Goal: Book appointment/travel/reservation

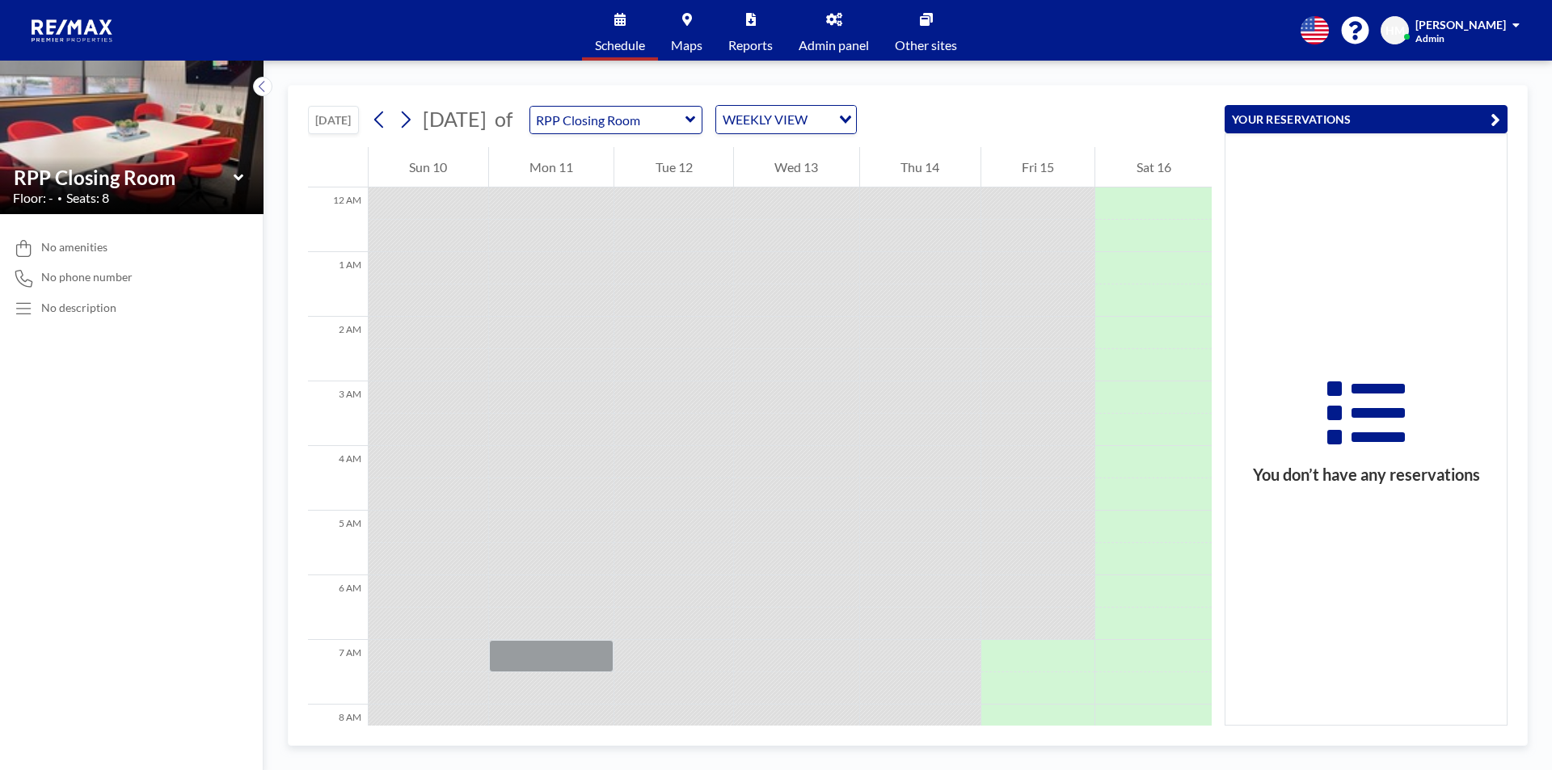
scroll to position [485, 0]
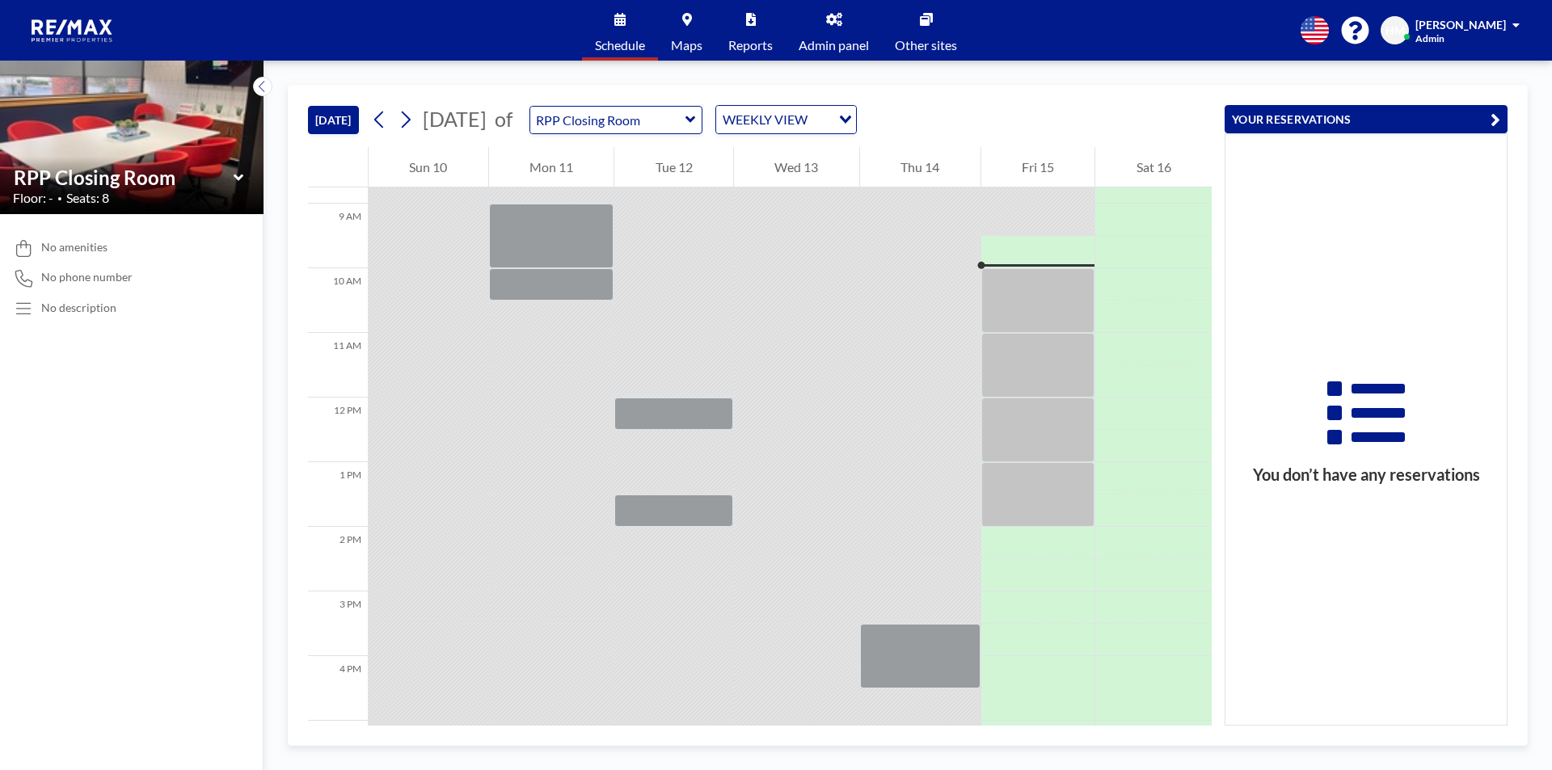
scroll to position [582, 0]
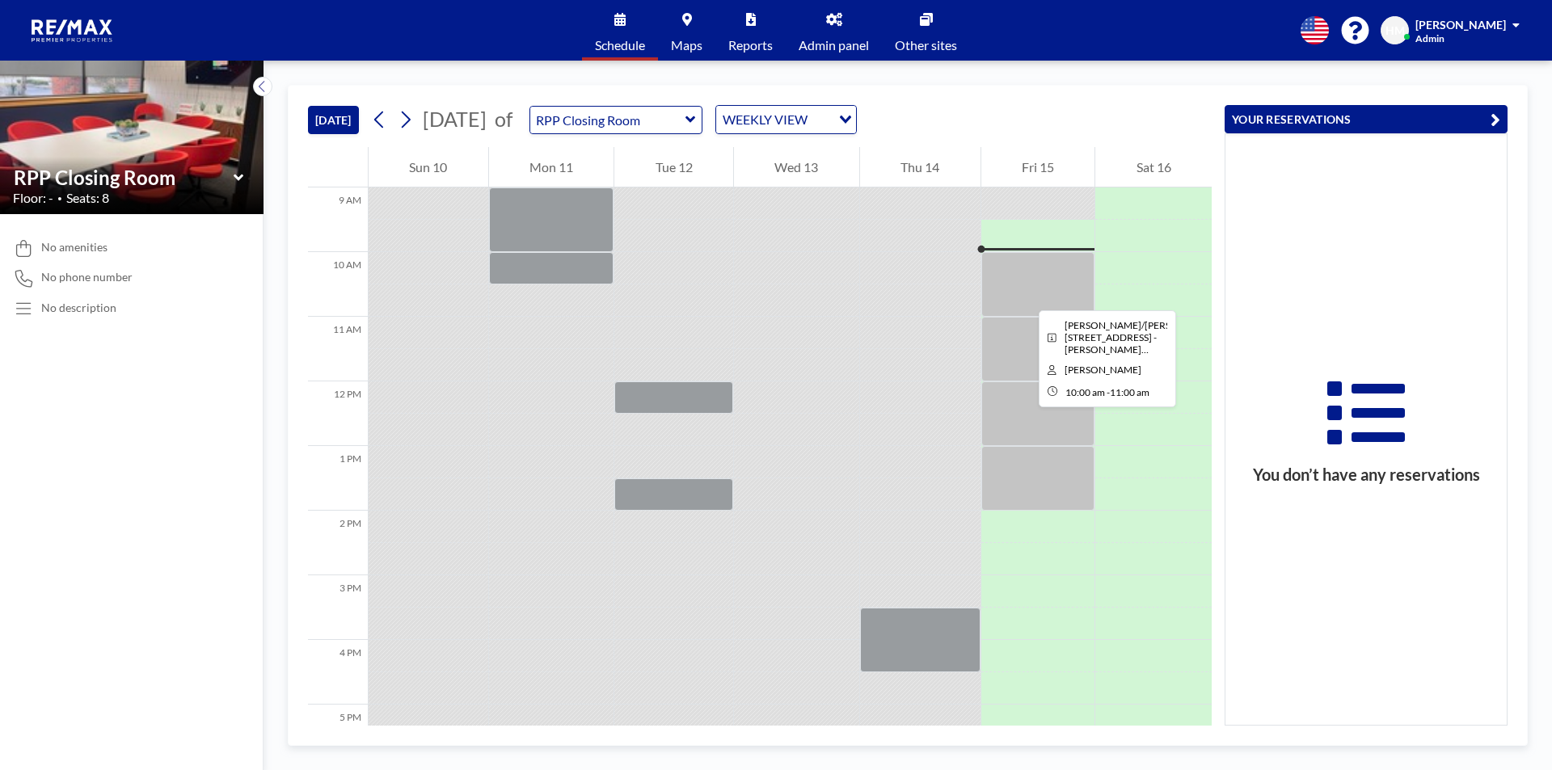
click at [1026, 296] on div at bounding box center [1038, 284] width 114 height 65
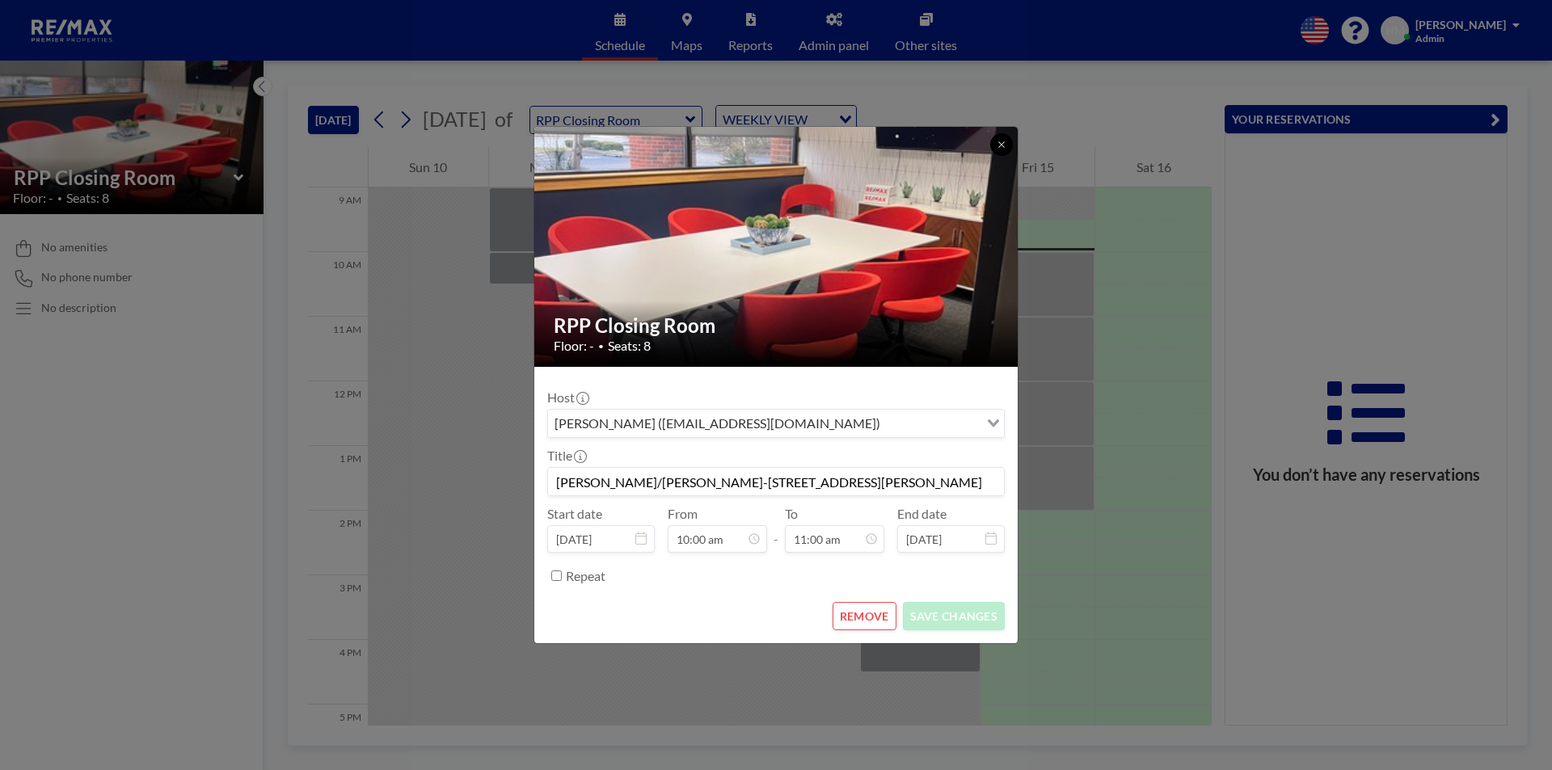
click at [1001, 143] on icon at bounding box center [1001, 145] width 10 height 10
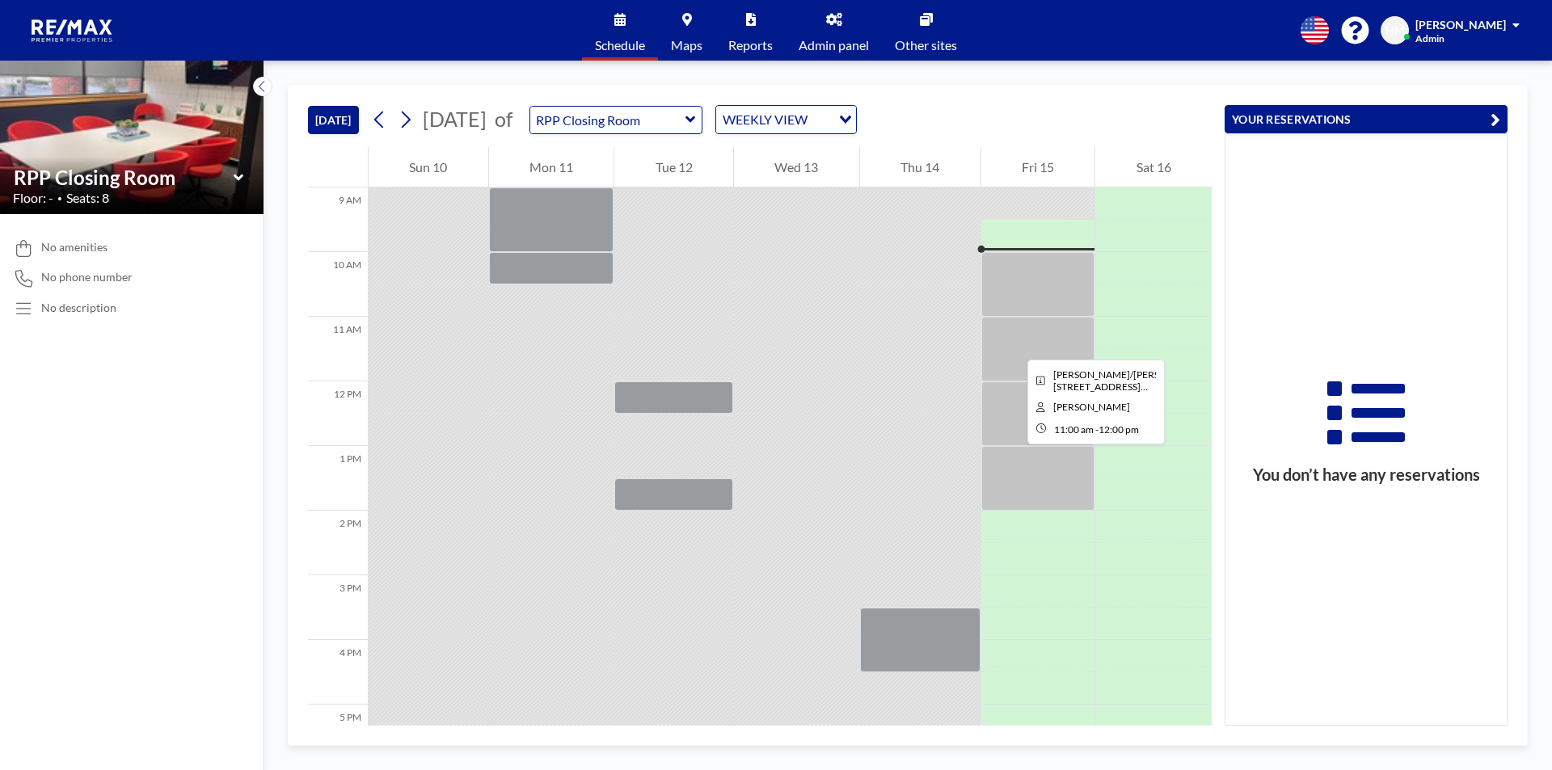
click at [1014, 345] on div at bounding box center [1038, 349] width 114 height 65
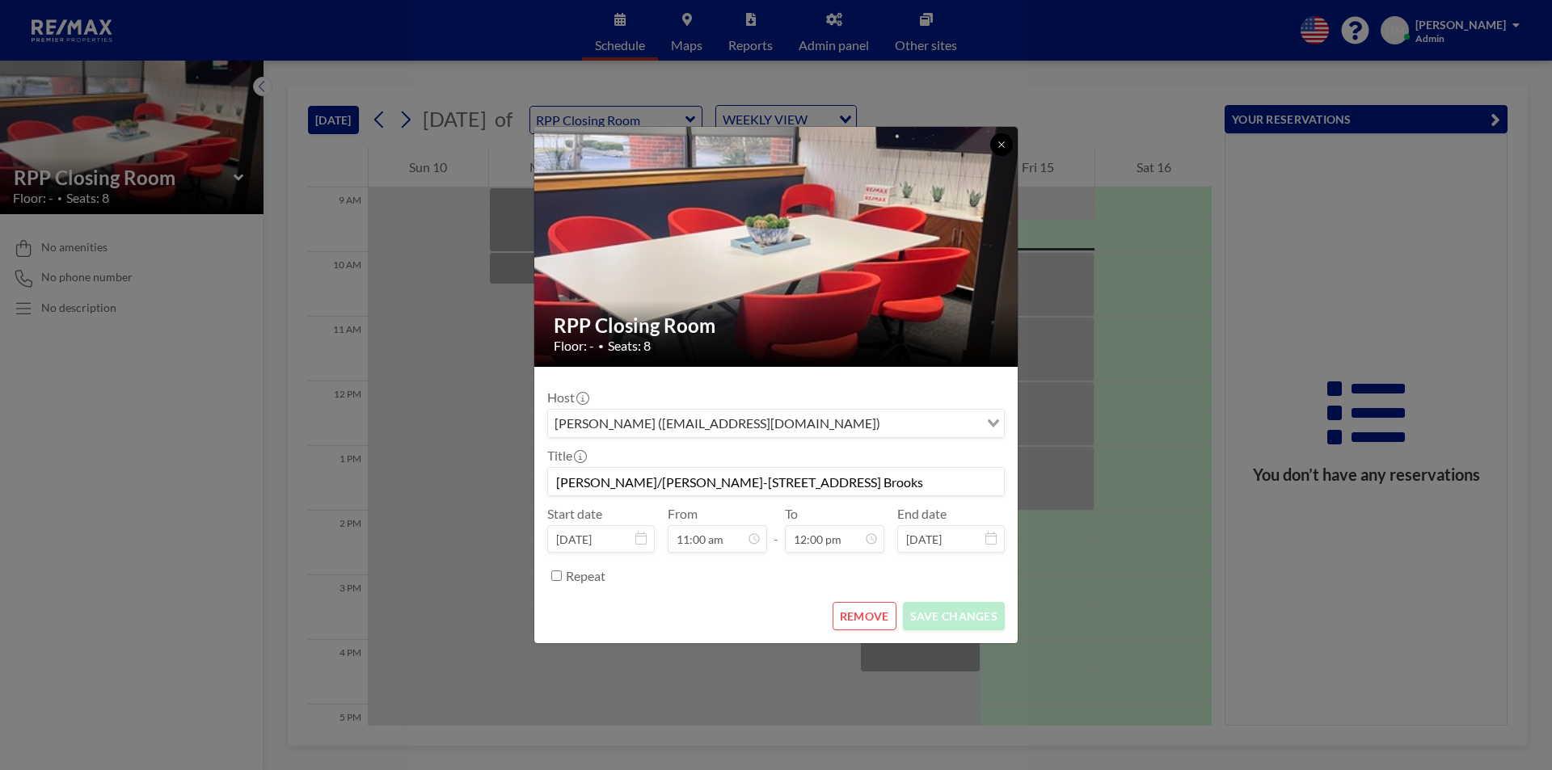
click at [998, 145] on icon at bounding box center [1001, 145] width 10 height 10
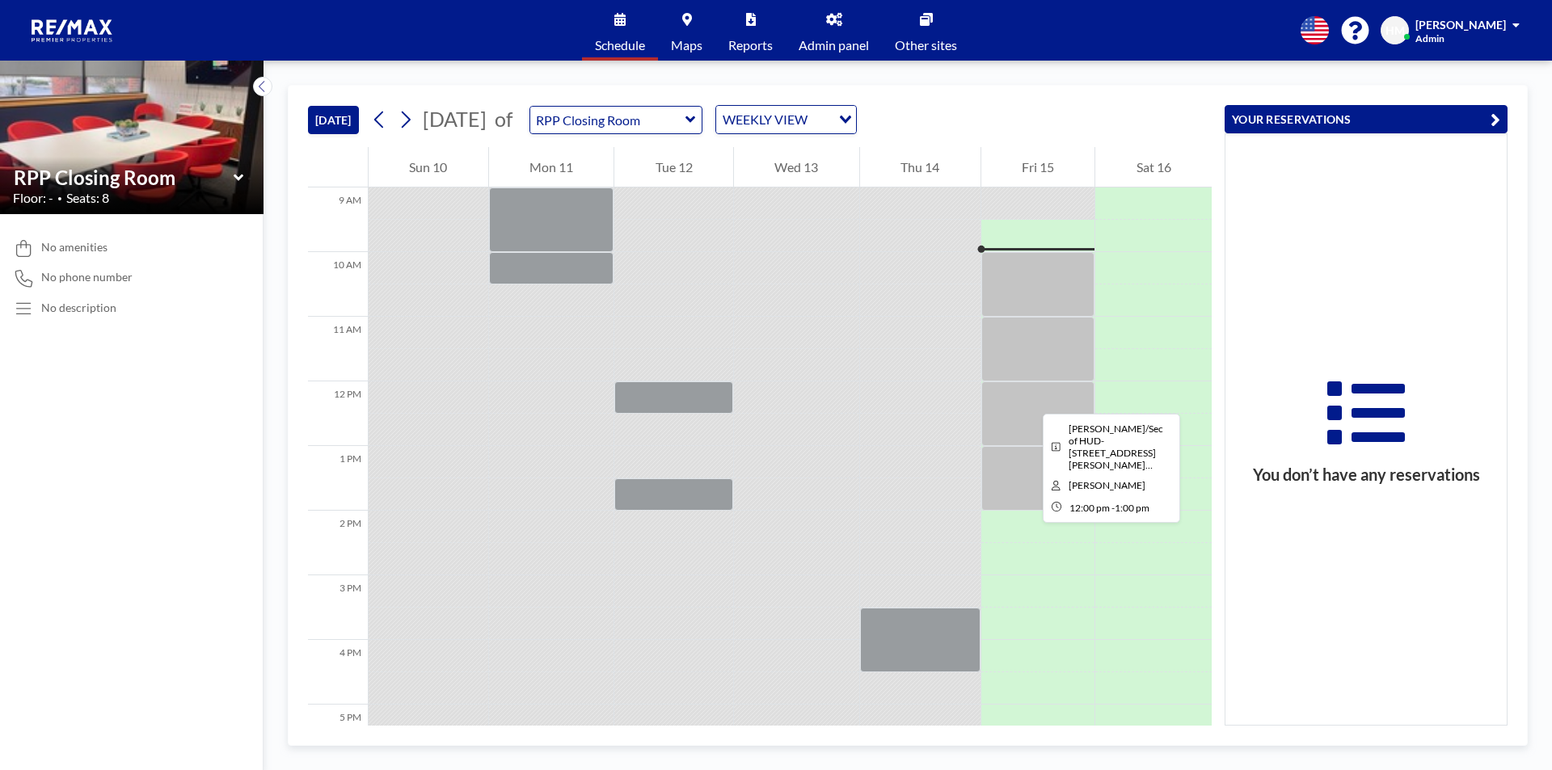
click at [1030, 399] on div at bounding box center [1038, 413] width 114 height 65
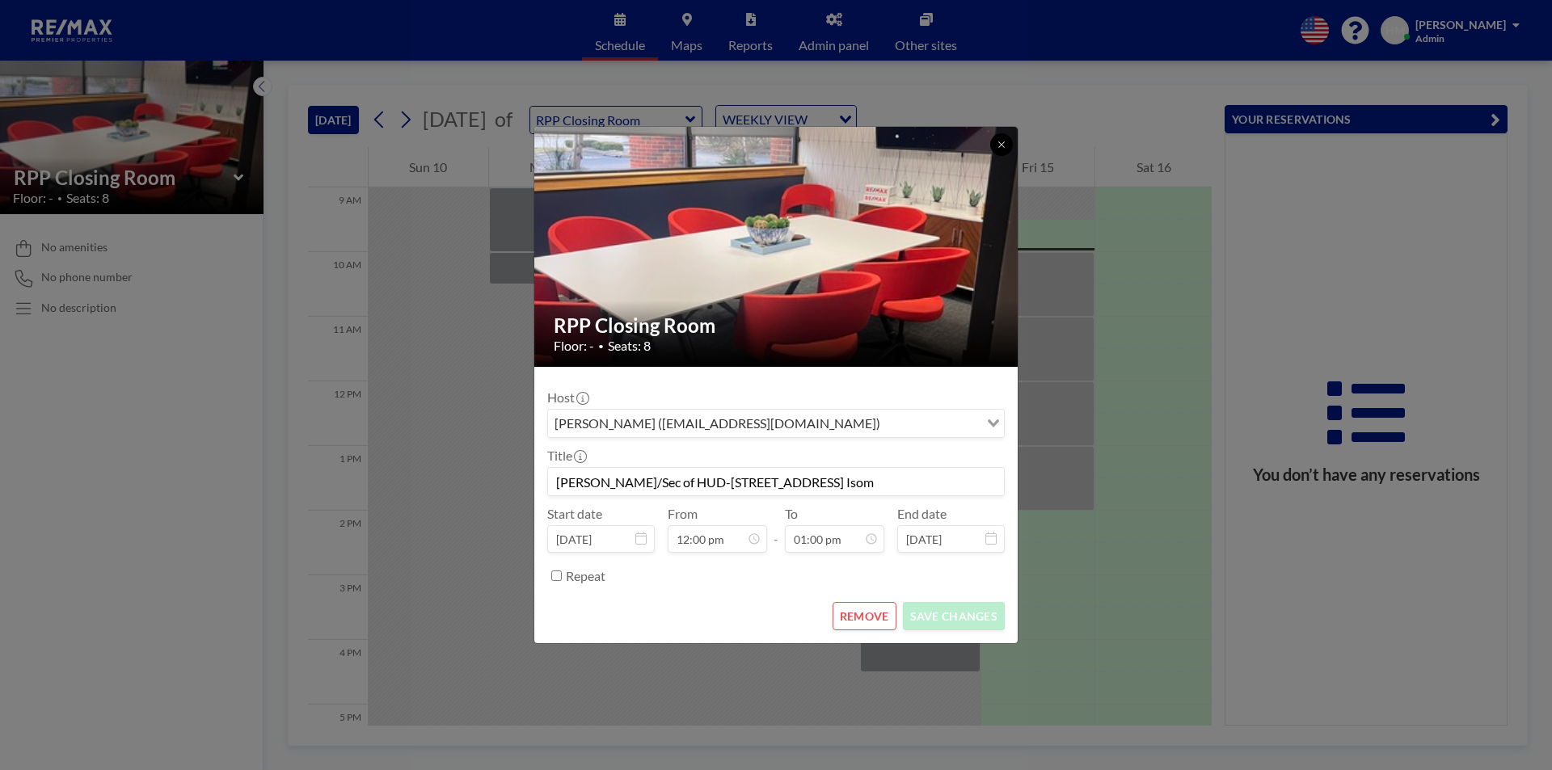
click at [996, 146] on icon at bounding box center [1001, 145] width 10 height 10
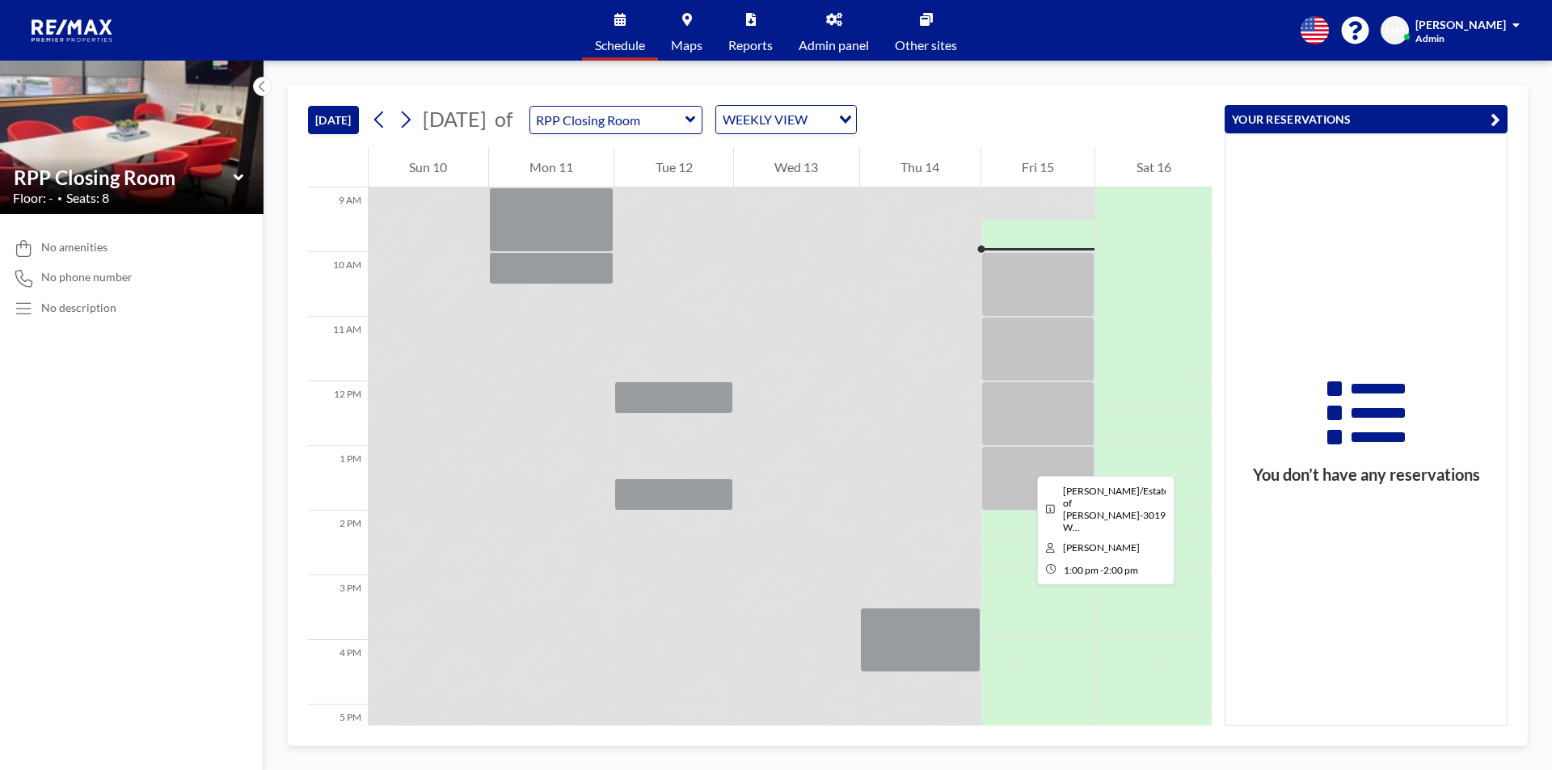
click at [1024, 461] on div at bounding box center [1038, 478] width 114 height 65
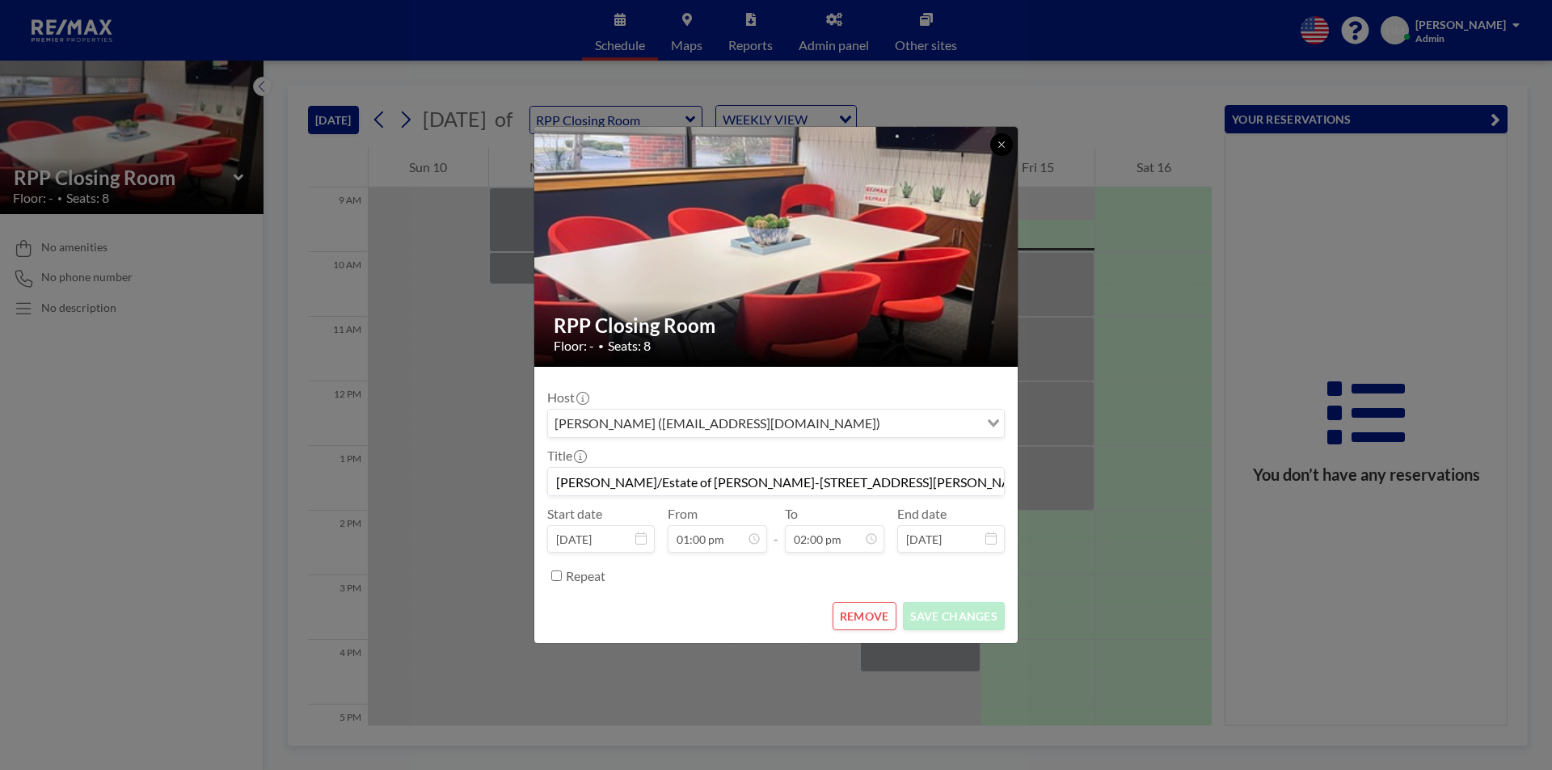
click at [1001, 139] on button at bounding box center [1001, 144] width 23 height 23
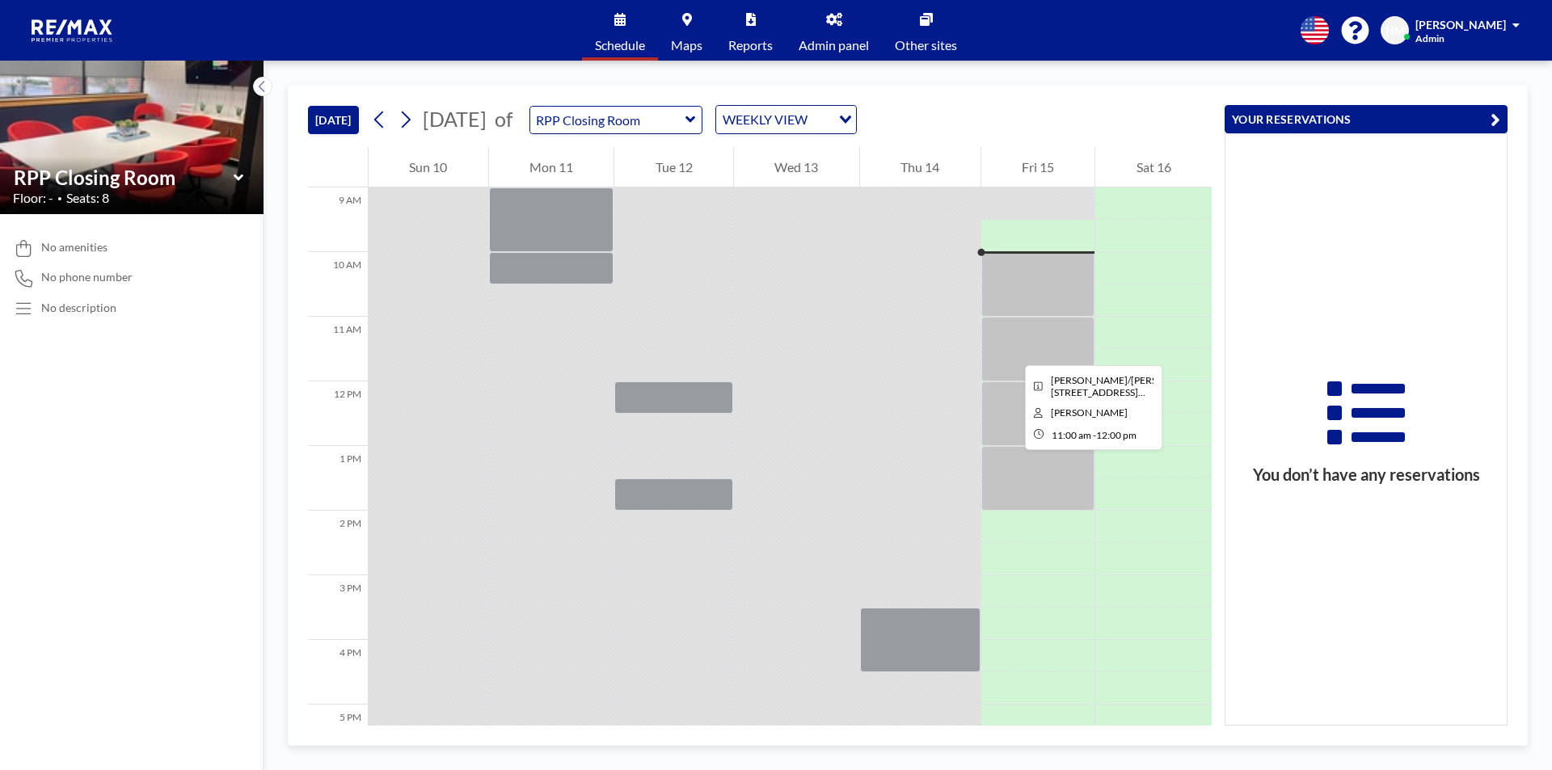
click at [1012, 351] on div at bounding box center [1038, 349] width 114 height 65
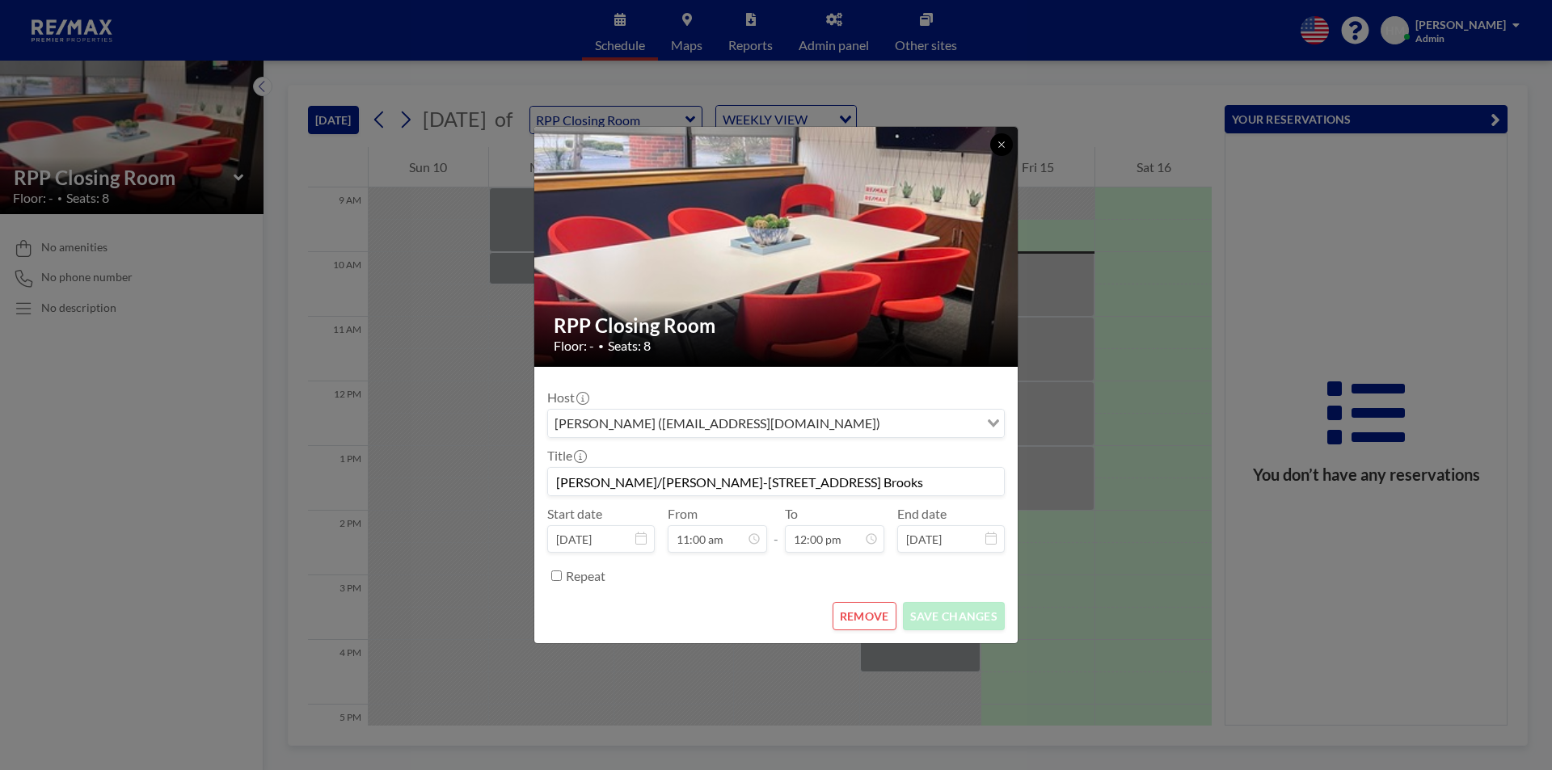
click at [1003, 146] on icon at bounding box center [1001, 144] width 6 height 6
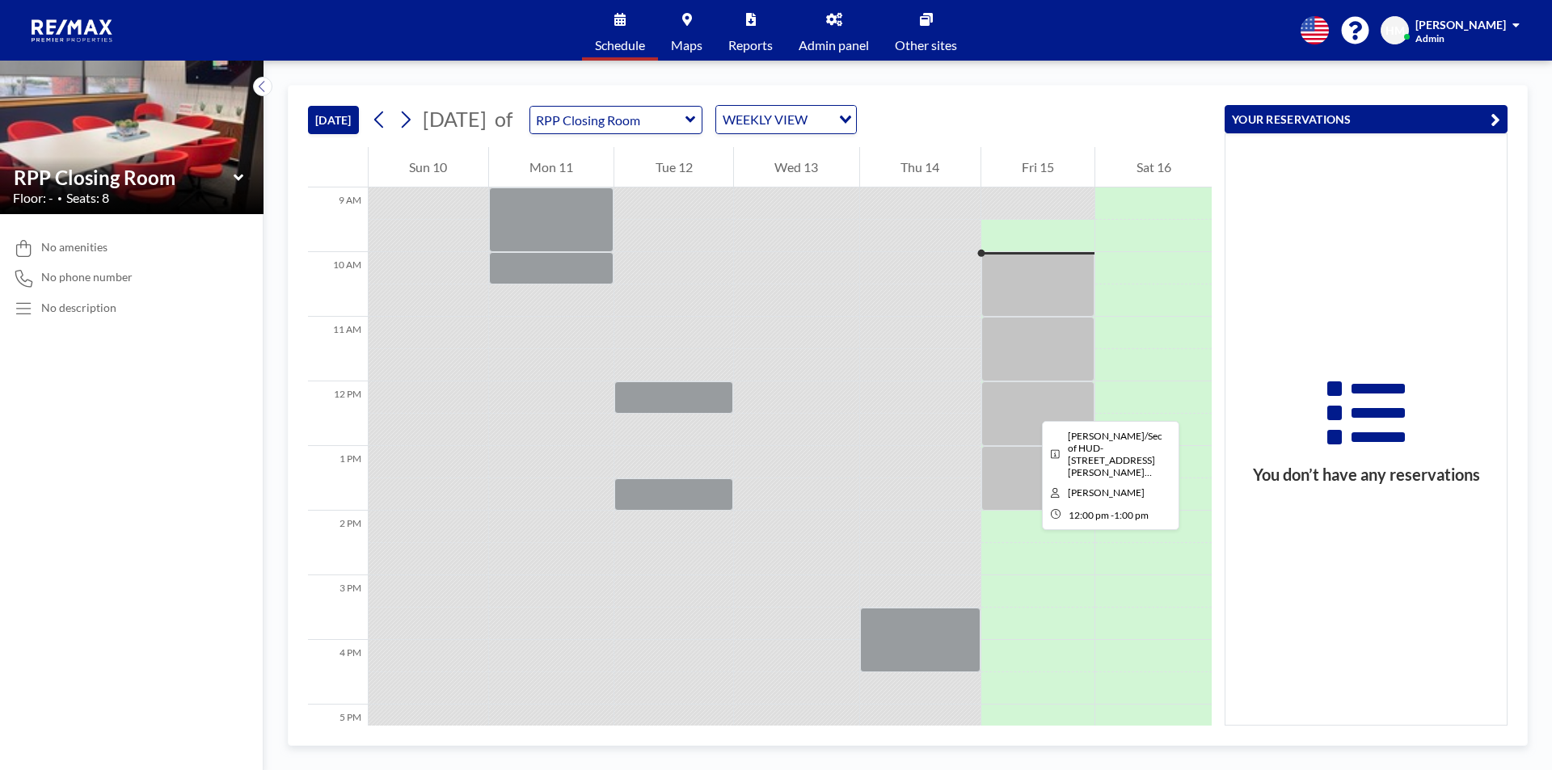
click at [1029, 407] on div at bounding box center [1038, 413] width 114 height 65
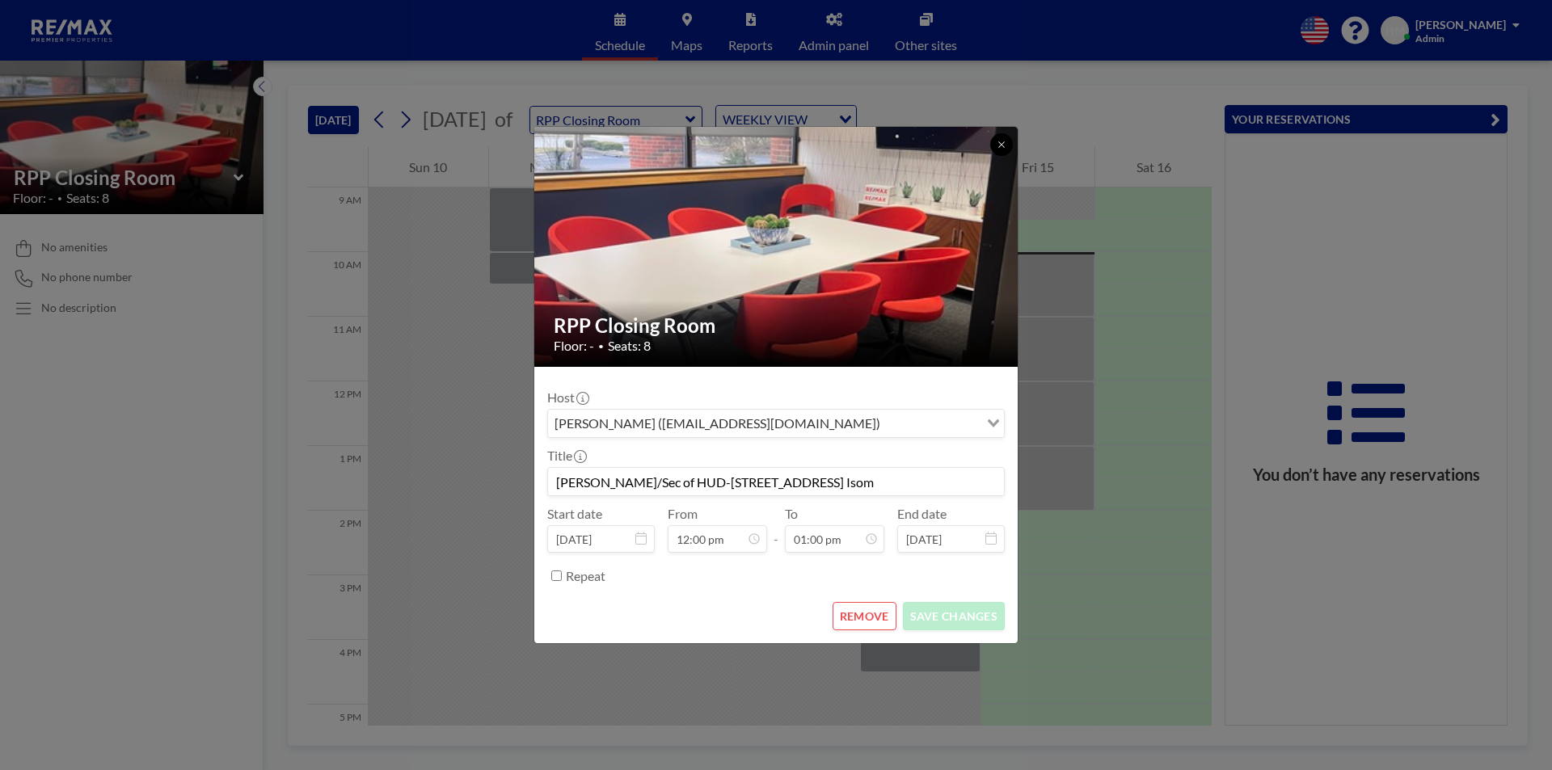
click at [1001, 150] on button at bounding box center [1001, 144] width 23 height 23
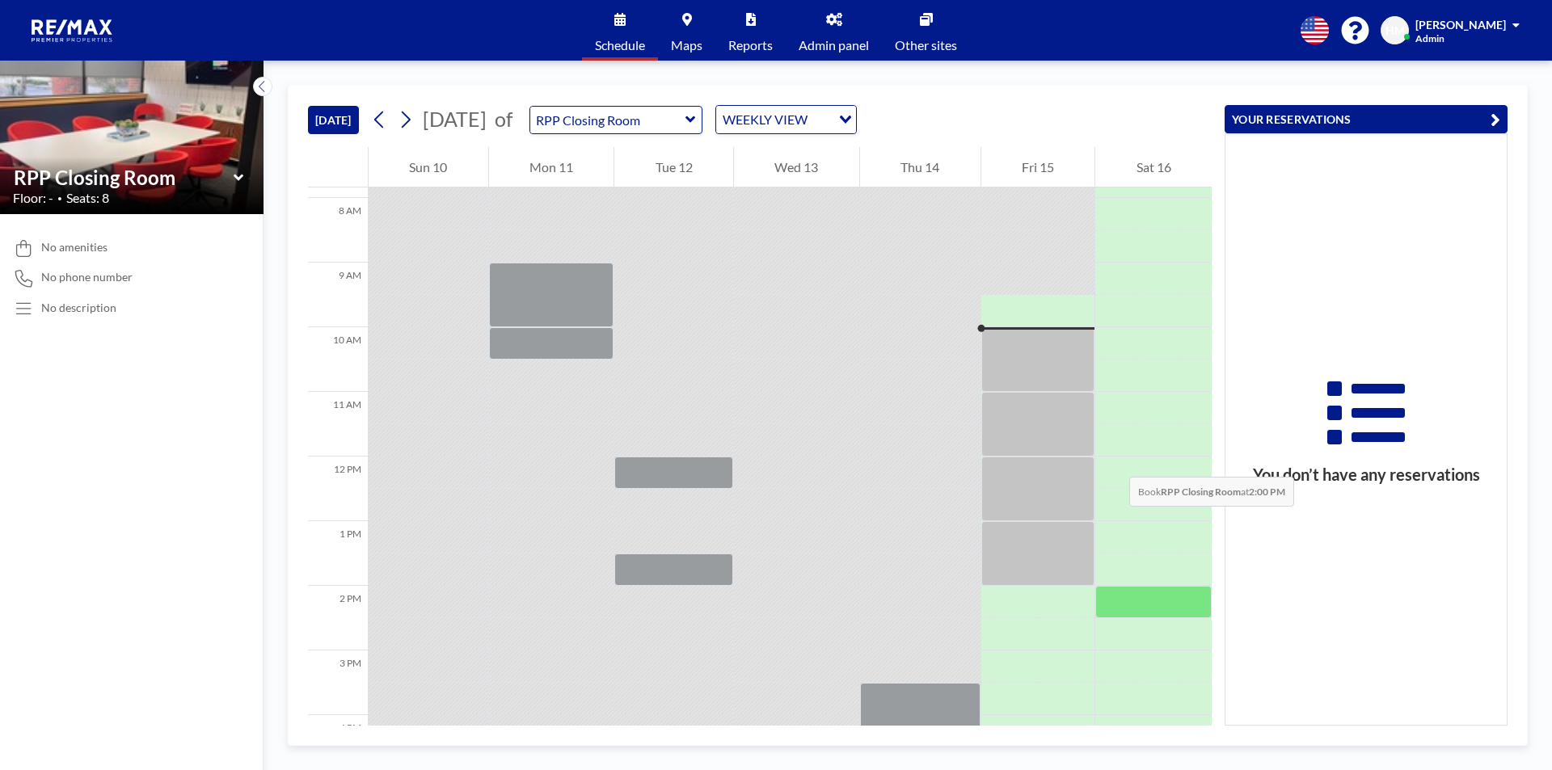
scroll to position [663, 0]
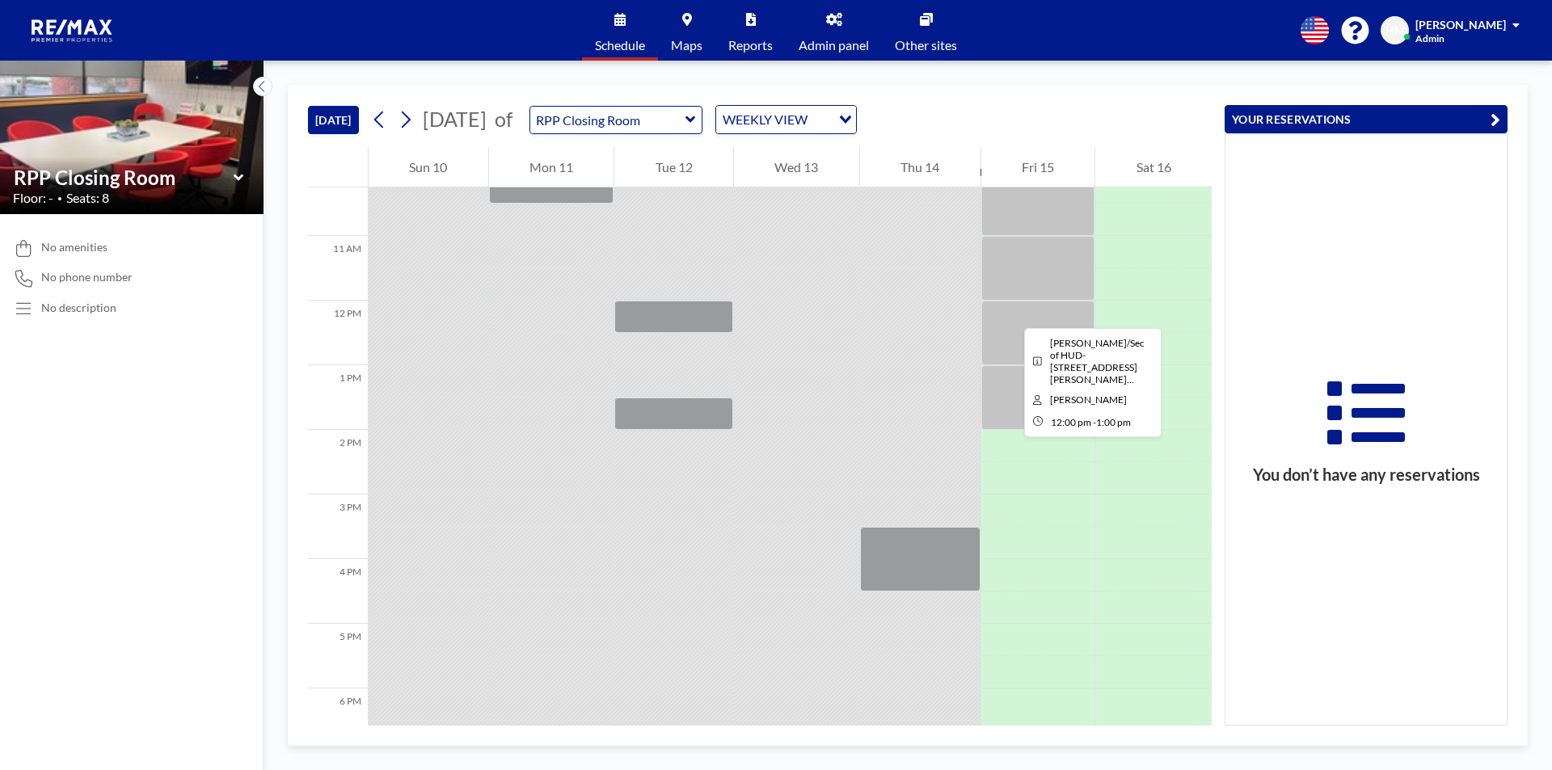
click at [1011, 314] on div at bounding box center [1038, 333] width 114 height 65
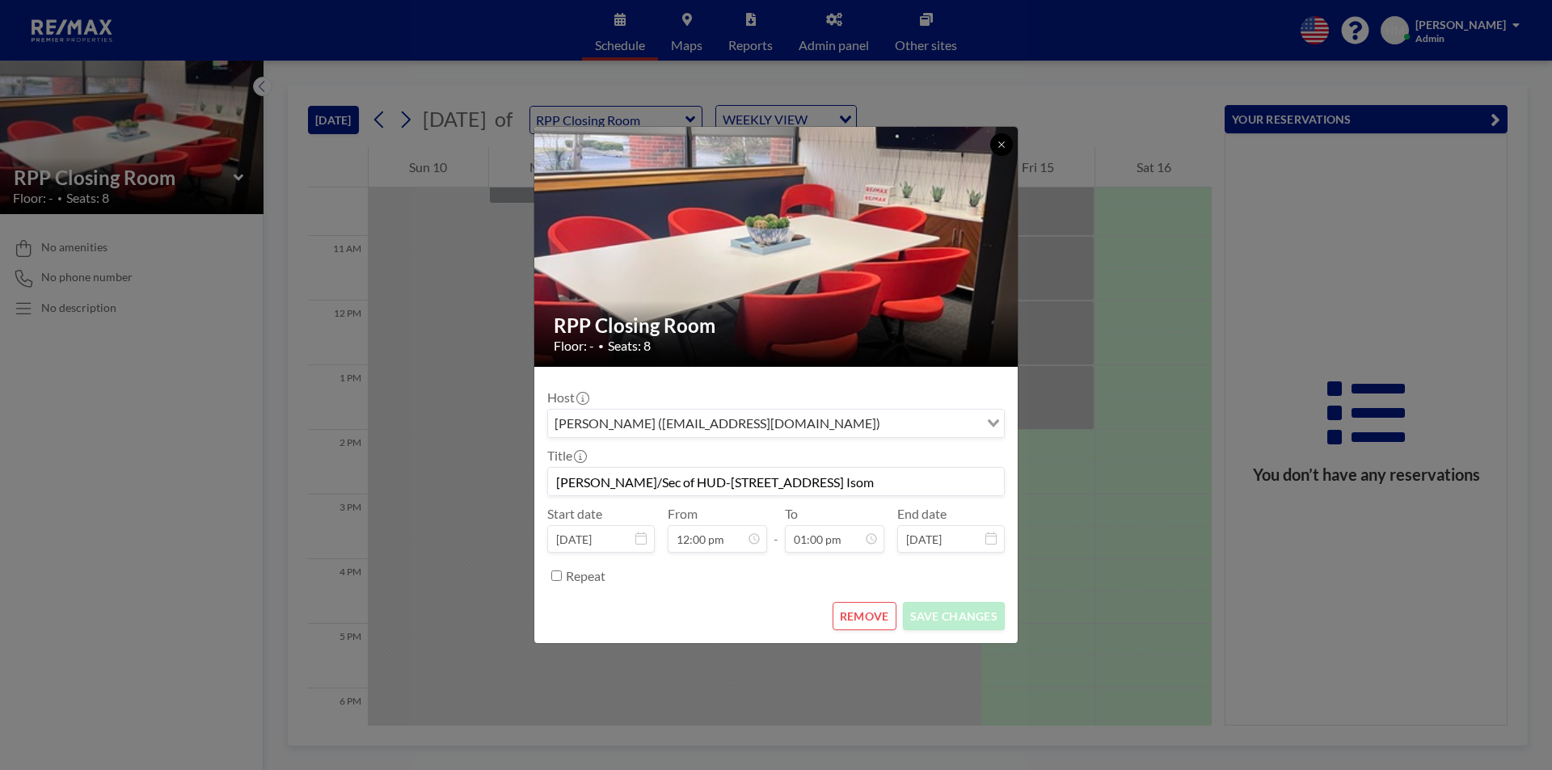
click at [996, 144] on button at bounding box center [1001, 144] width 23 height 23
